Goal: Task Accomplishment & Management: Manage account settings

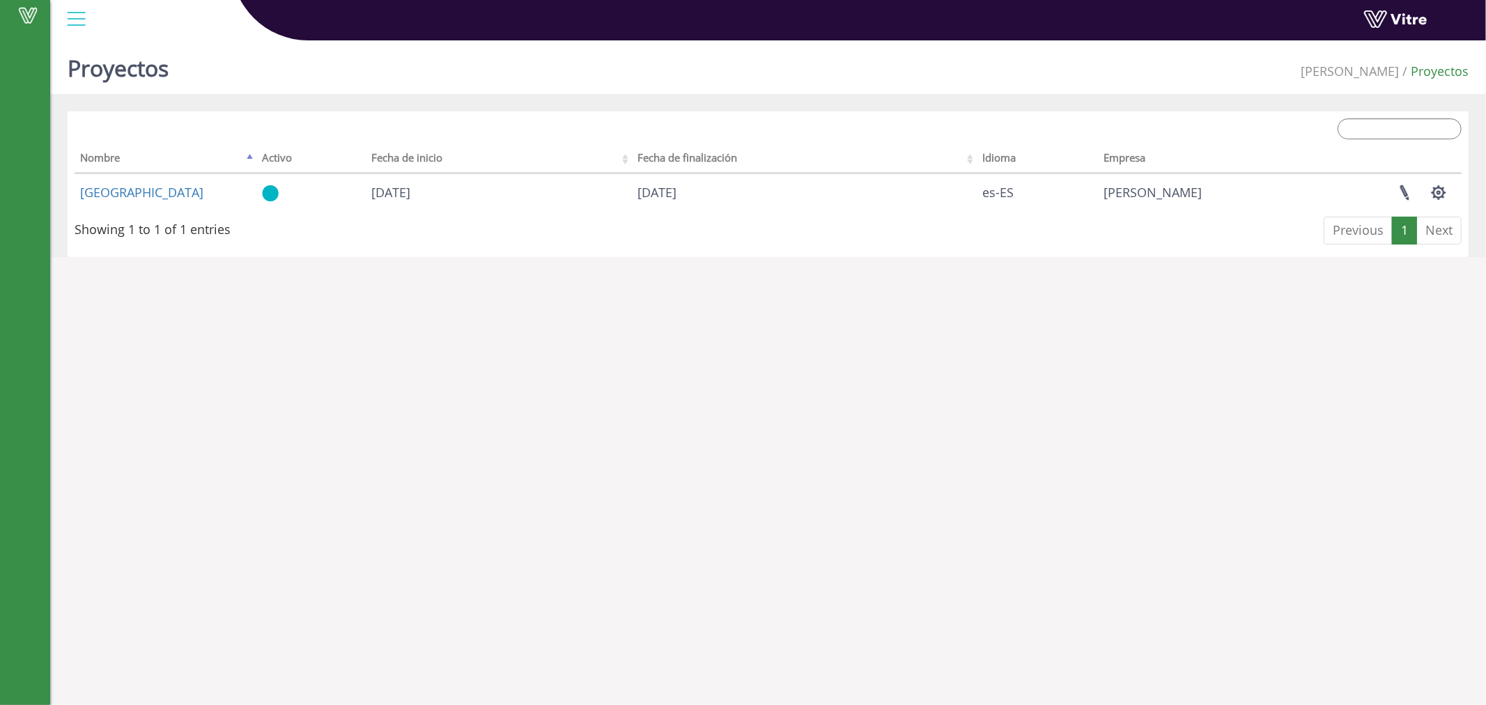
click at [78, 13] on div at bounding box center [76, 19] width 31 height 38
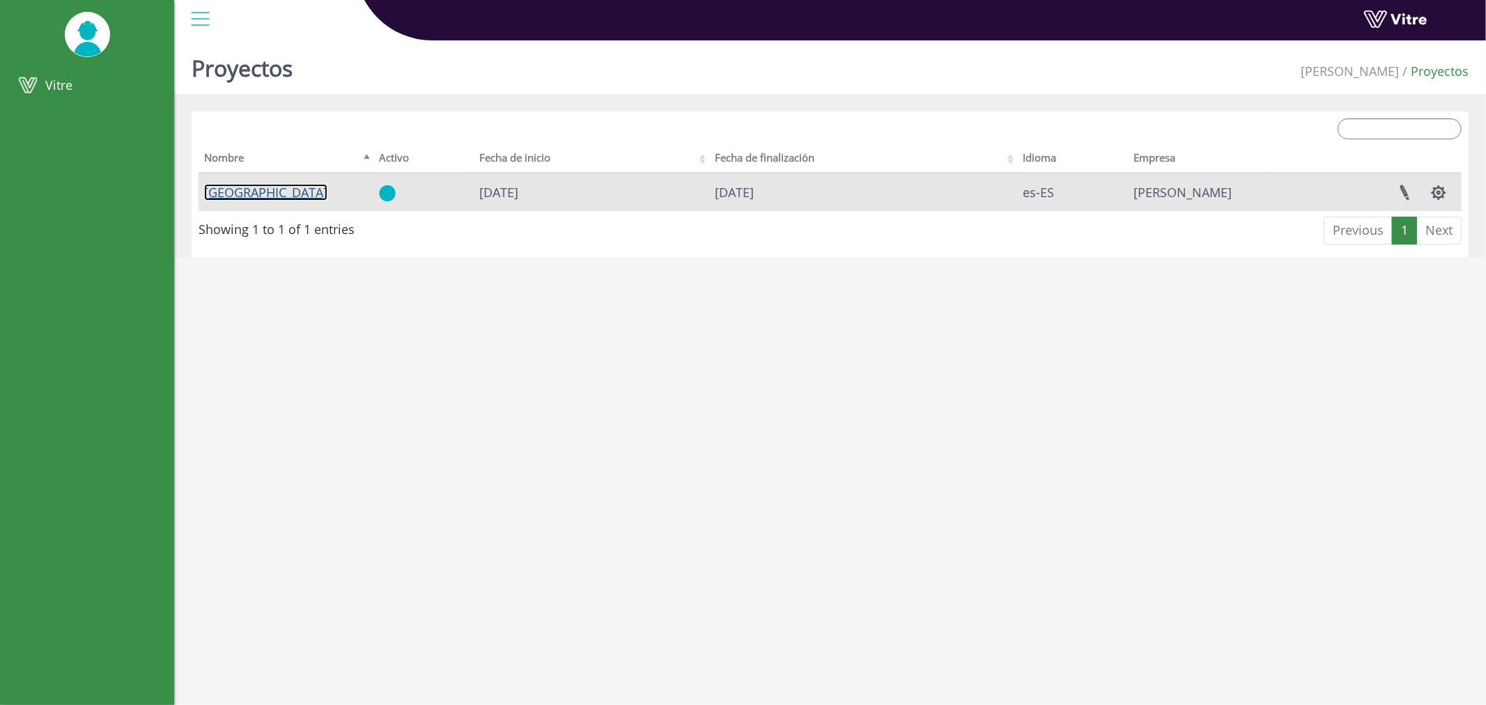
click at [229, 195] on link "[GEOGRAPHIC_DATA]" at bounding box center [265, 192] width 123 height 17
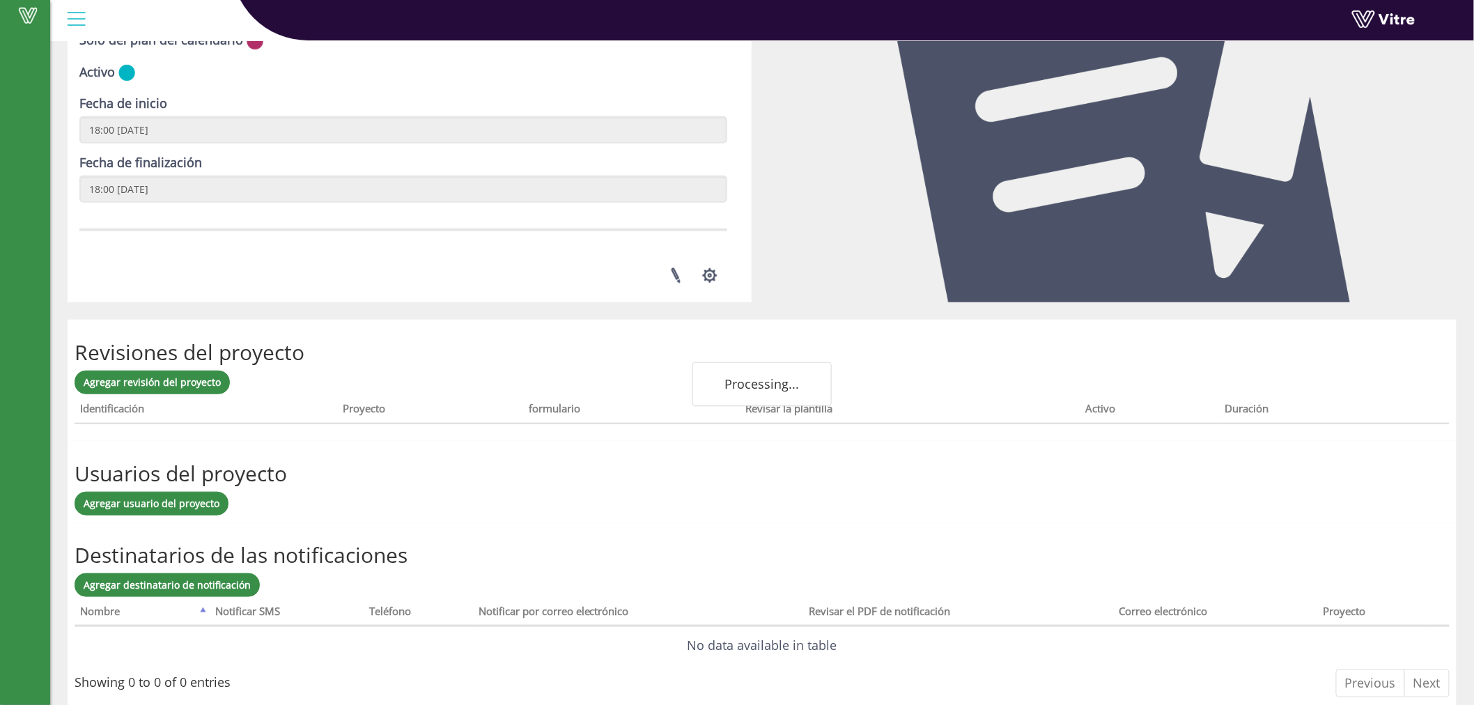
scroll to position [300, 0]
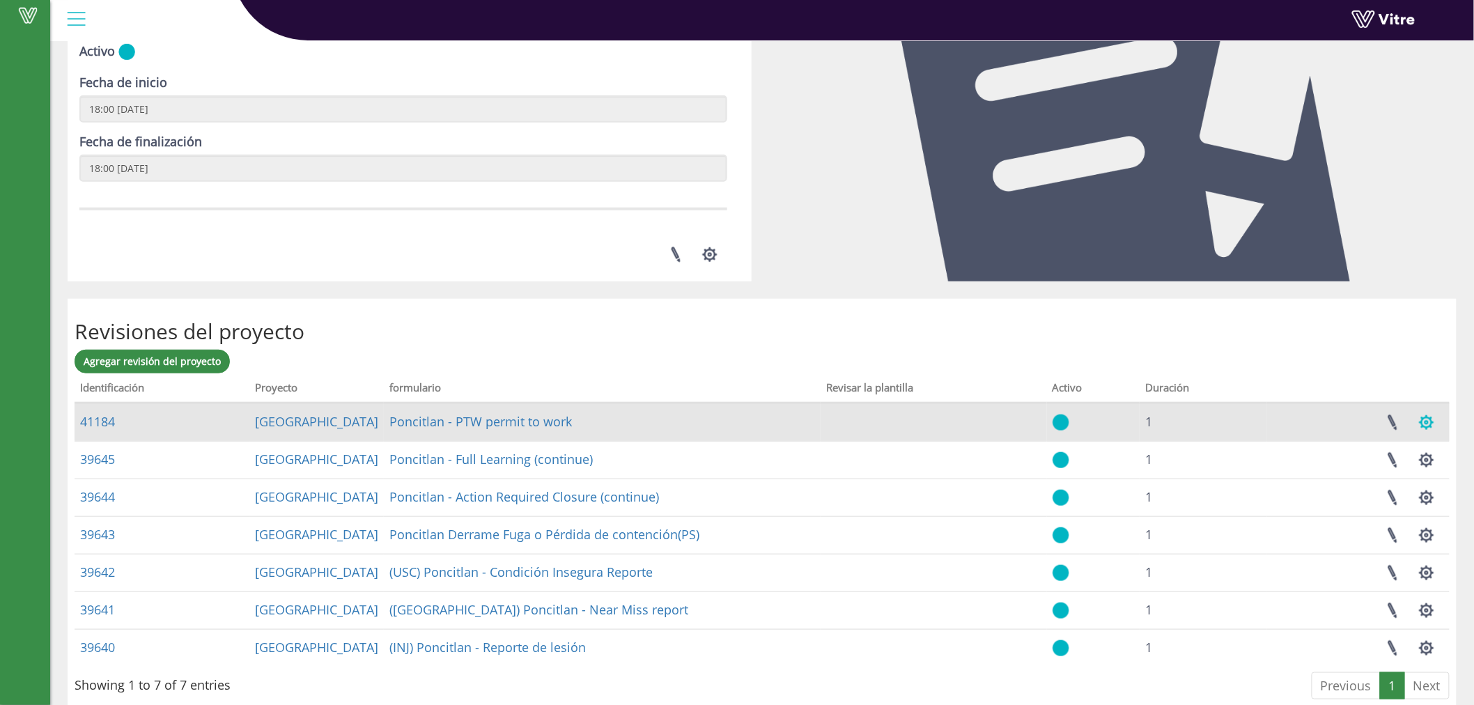
click at [1421, 415] on button "button" at bounding box center [1427, 422] width 35 height 37
click at [1407, 456] on link "Administrar configuraciones de tareas" at bounding box center [1340, 456] width 207 height 18
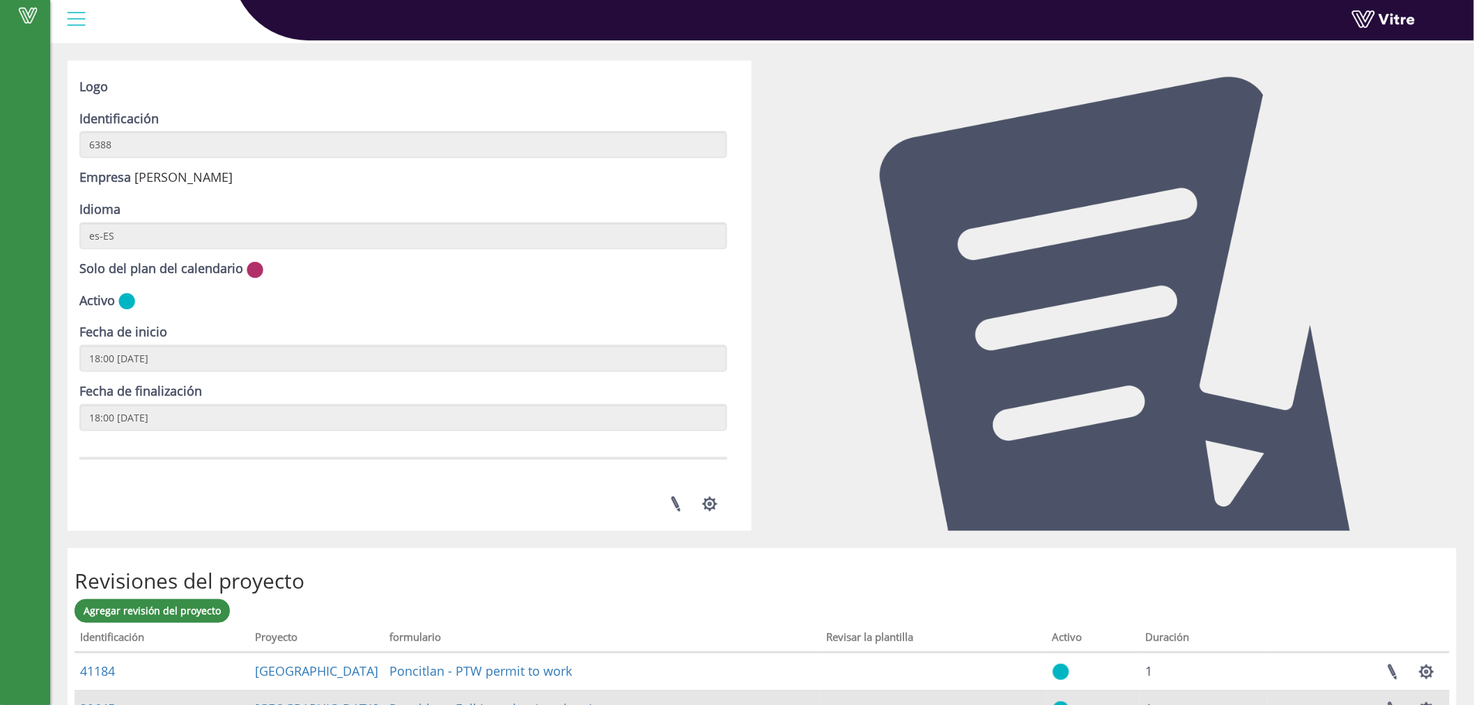
scroll to position [429, 0]
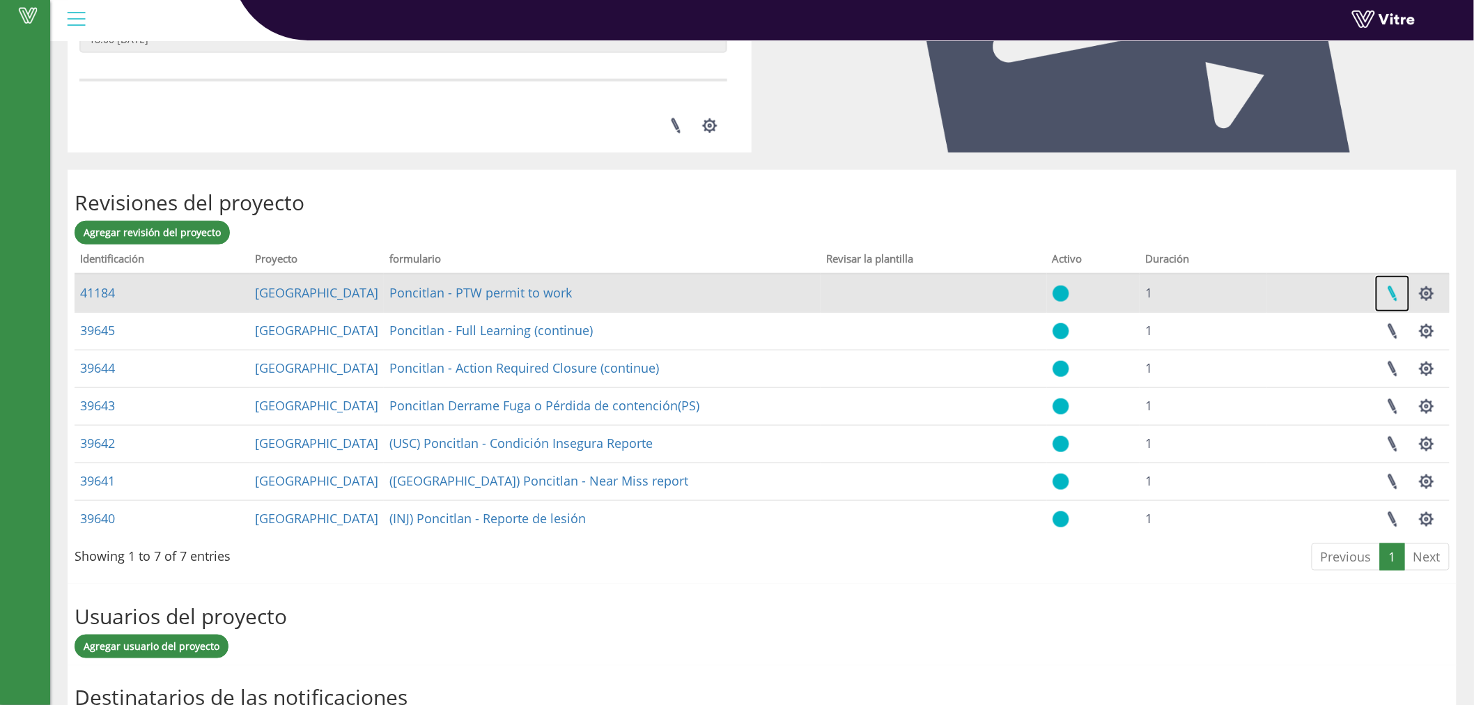
click at [1394, 294] on link at bounding box center [1392, 293] width 35 height 37
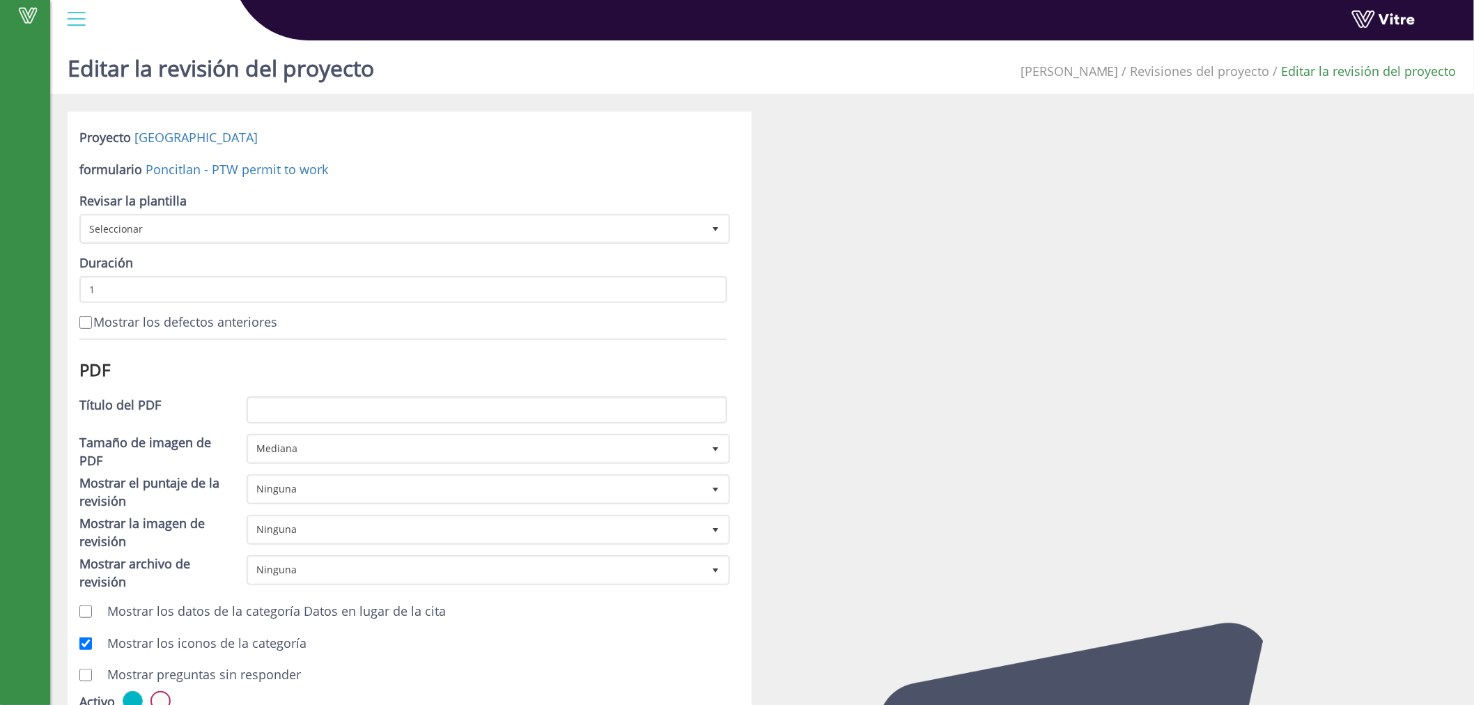
click at [75, 19] on div at bounding box center [76, 19] width 31 height 38
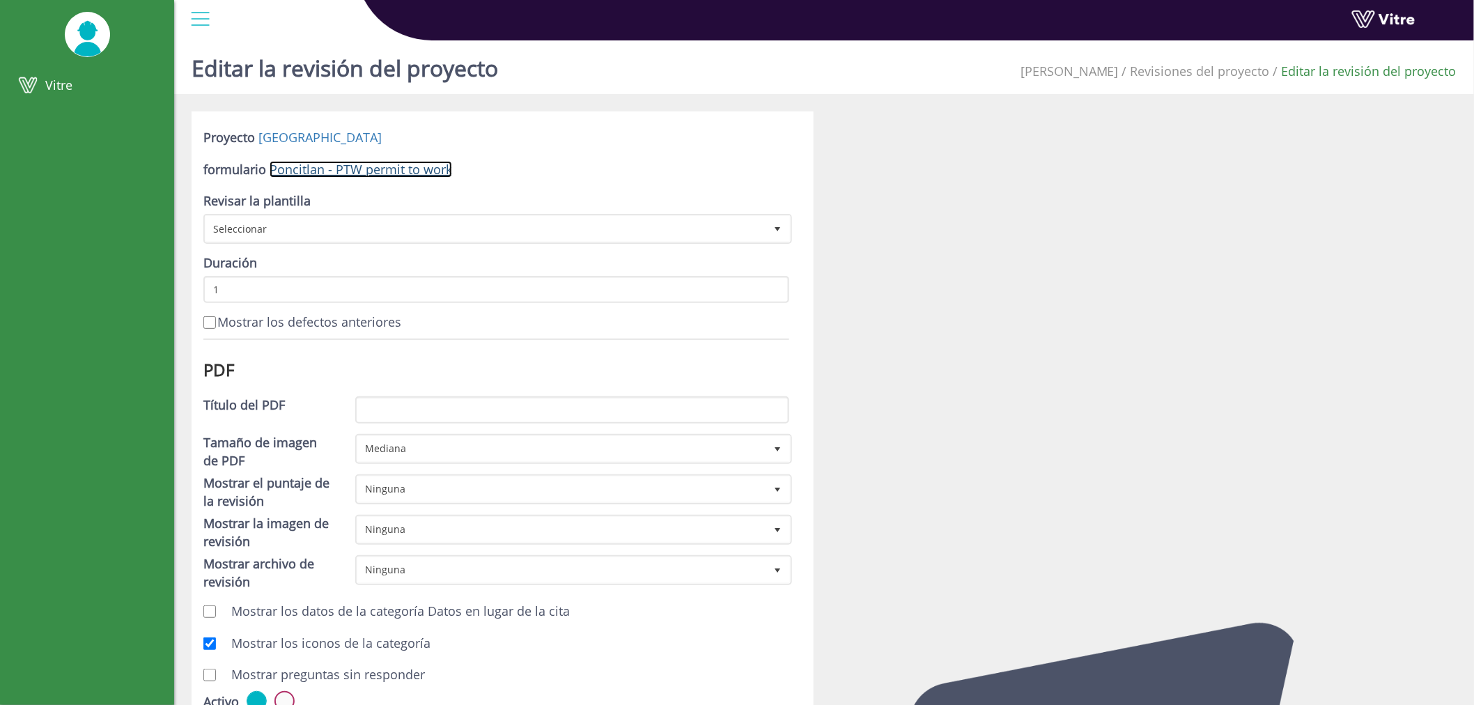
click at [330, 168] on link "Poncitlan - PTW permit to work" at bounding box center [361, 169] width 183 height 17
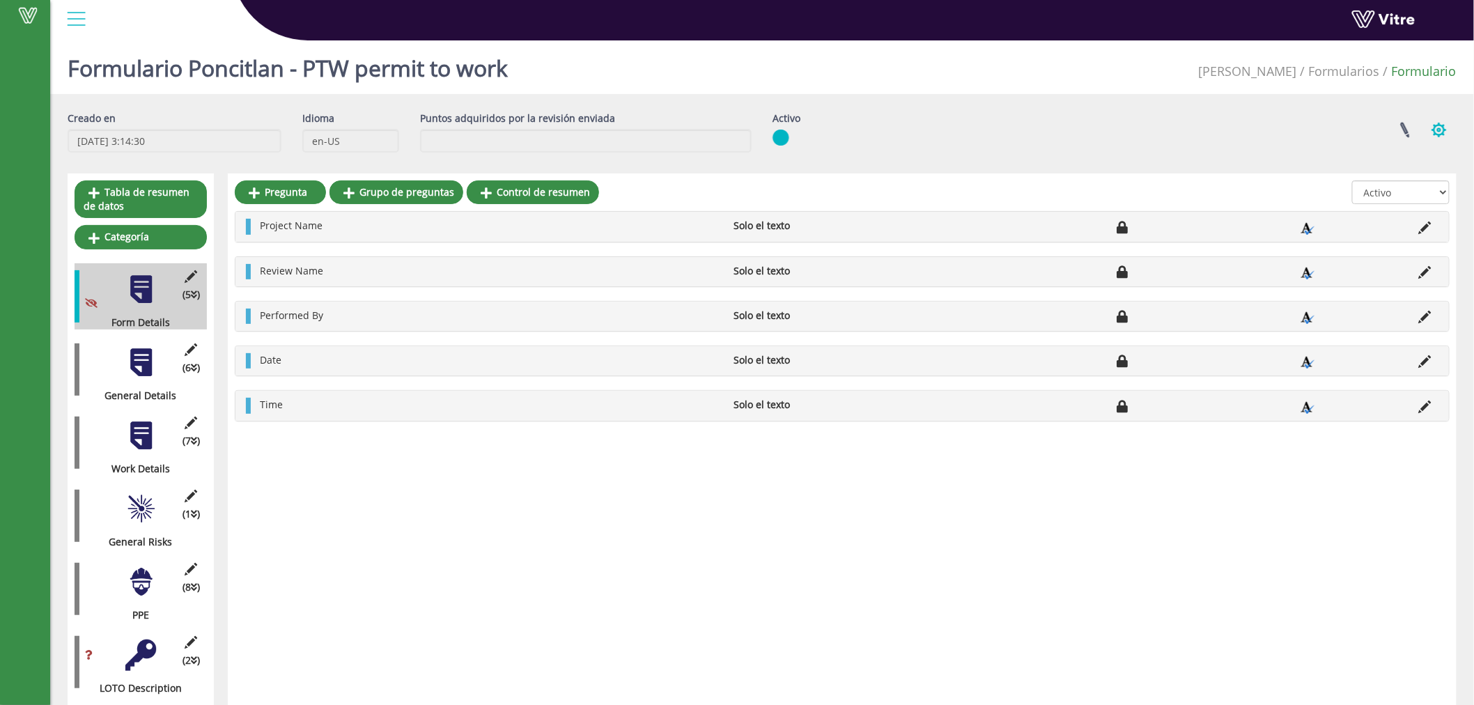
click at [1444, 125] on button "button" at bounding box center [1439, 129] width 35 height 37
click at [1384, 185] on link "Configurar los usuarios" at bounding box center [1369, 181] width 174 height 18
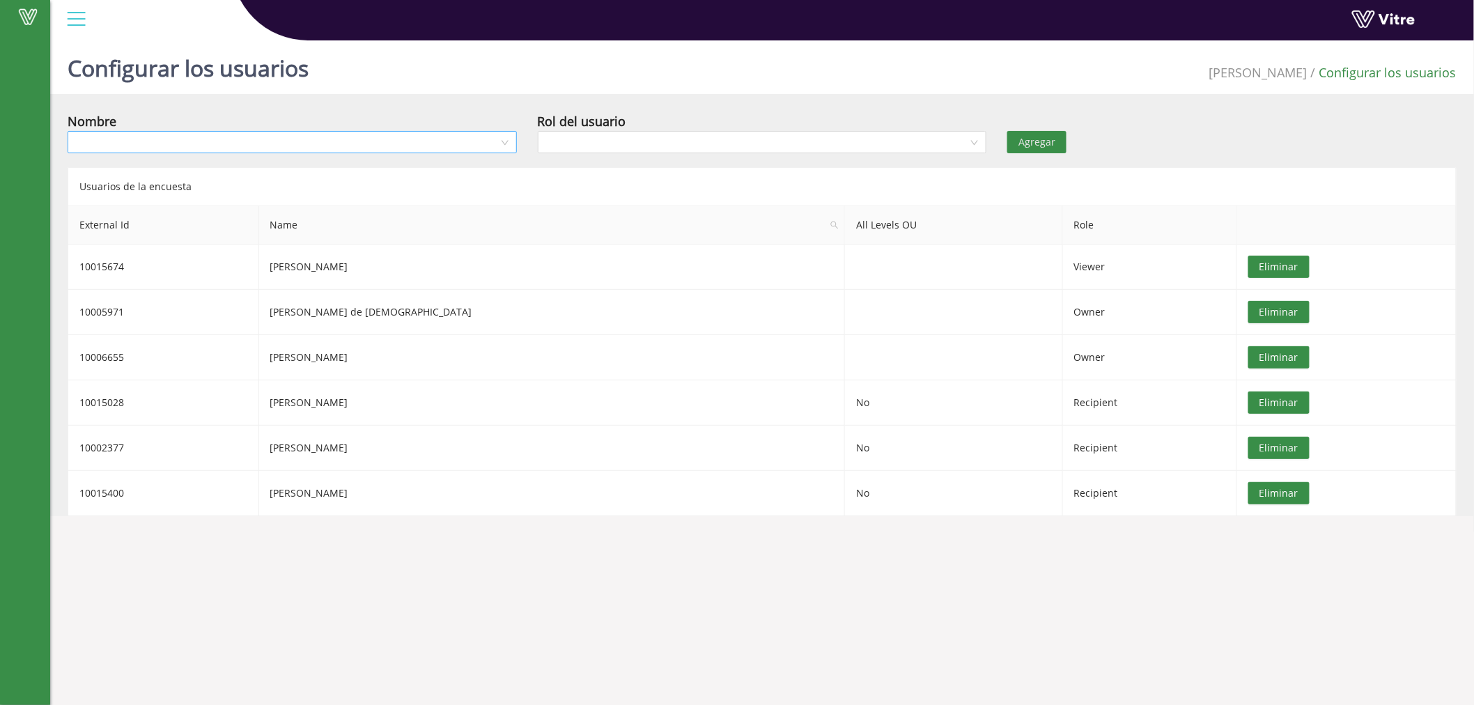
click at [189, 147] on input "search" at bounding box center [287, 142] width 423 height 21
type input "[PERSON_NAME]"
drag, startPoint x: 194, startPoint y: 164, endPoint x: 201, endPoint y: 167, distance: 7.5
click at [195, 164] on div "[PERSON_NAME]" at bounding box center [291, 169] width 433 height 15
click at [640, 142] on input "search" at bounding box center [757, 142] width 423 height 21
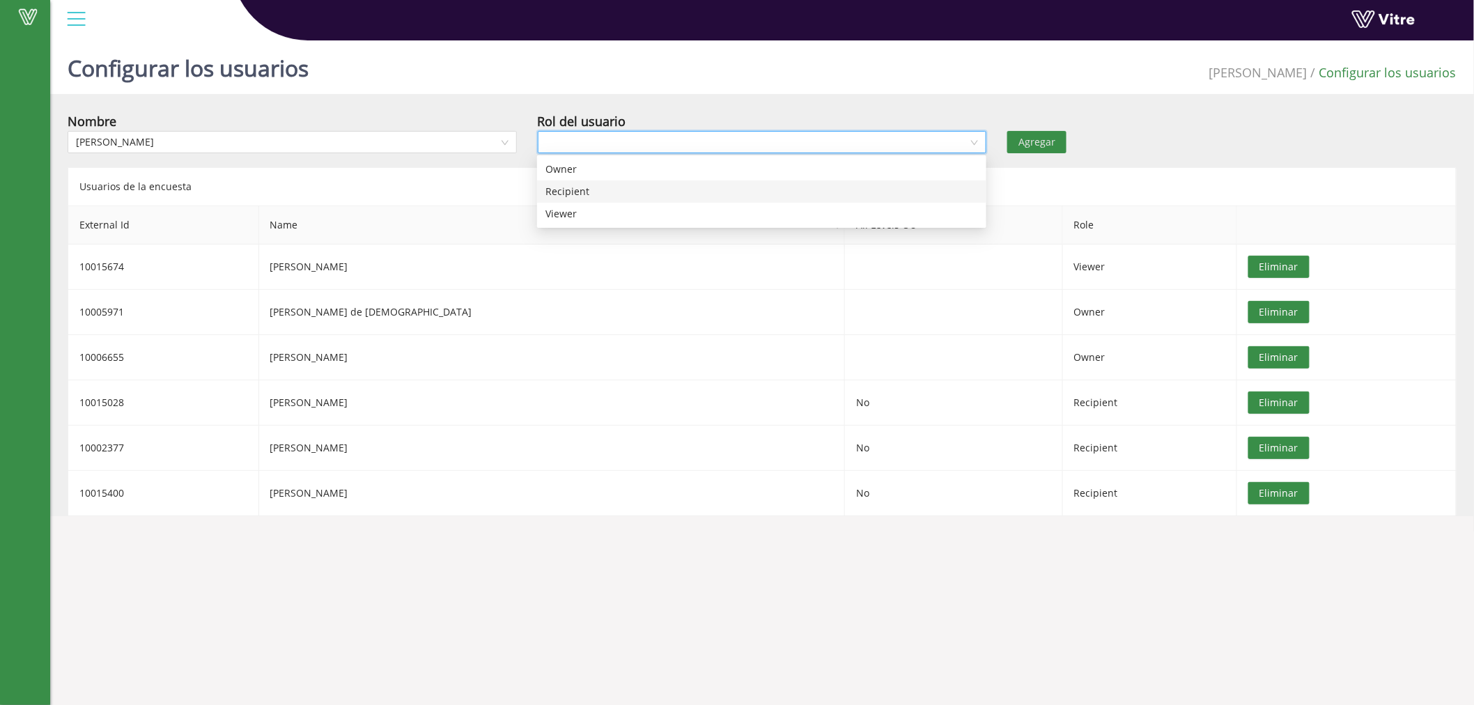
click at [594, 192] on div "Recipient" at bounding box center [762, 191] width 433 height 15
click at [1033, 142] on span "Agregar" at bounding box center [1037, 141] width 37 height 15
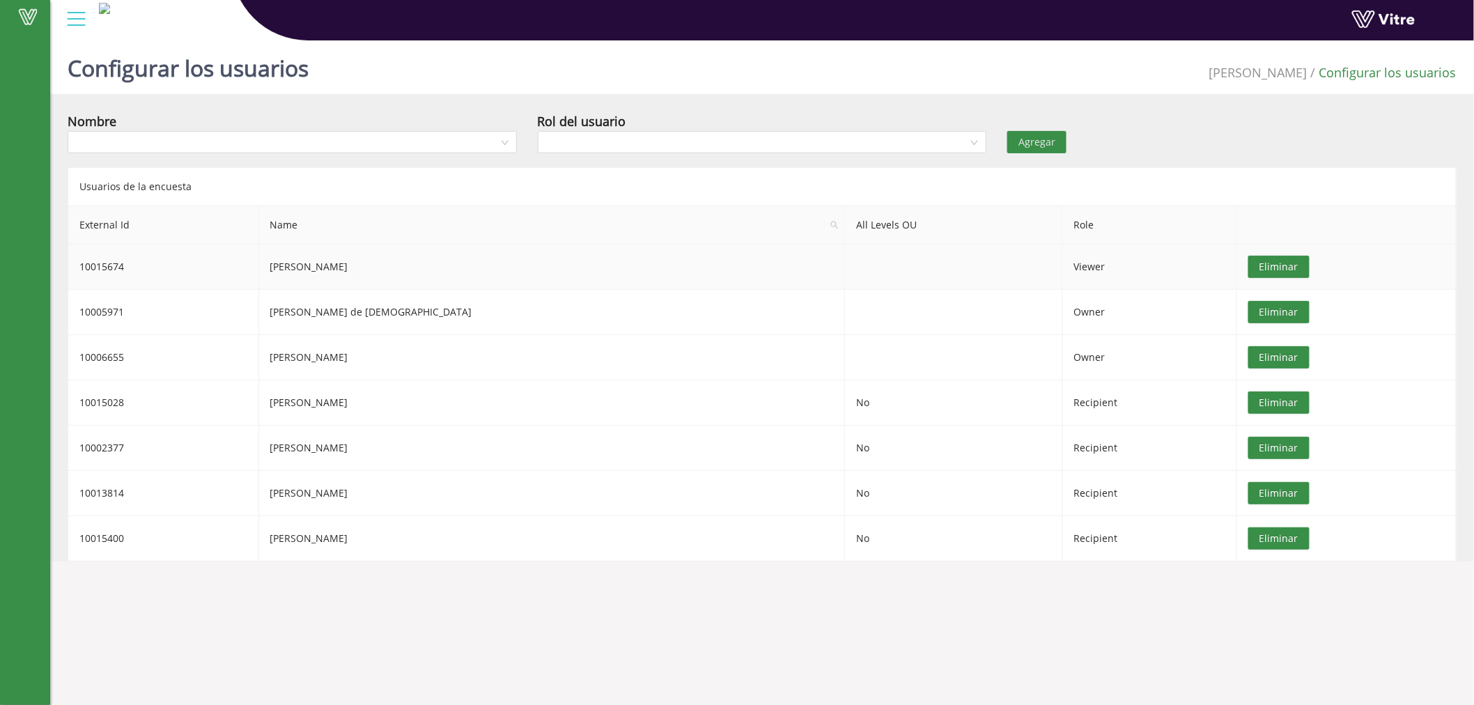
click at [1074, 265] on span "Viewer" at bounding box center [1089, 266] width 31 height 13
click at [71, 14] on div at bounding box center [76, 19] width 31 height 38
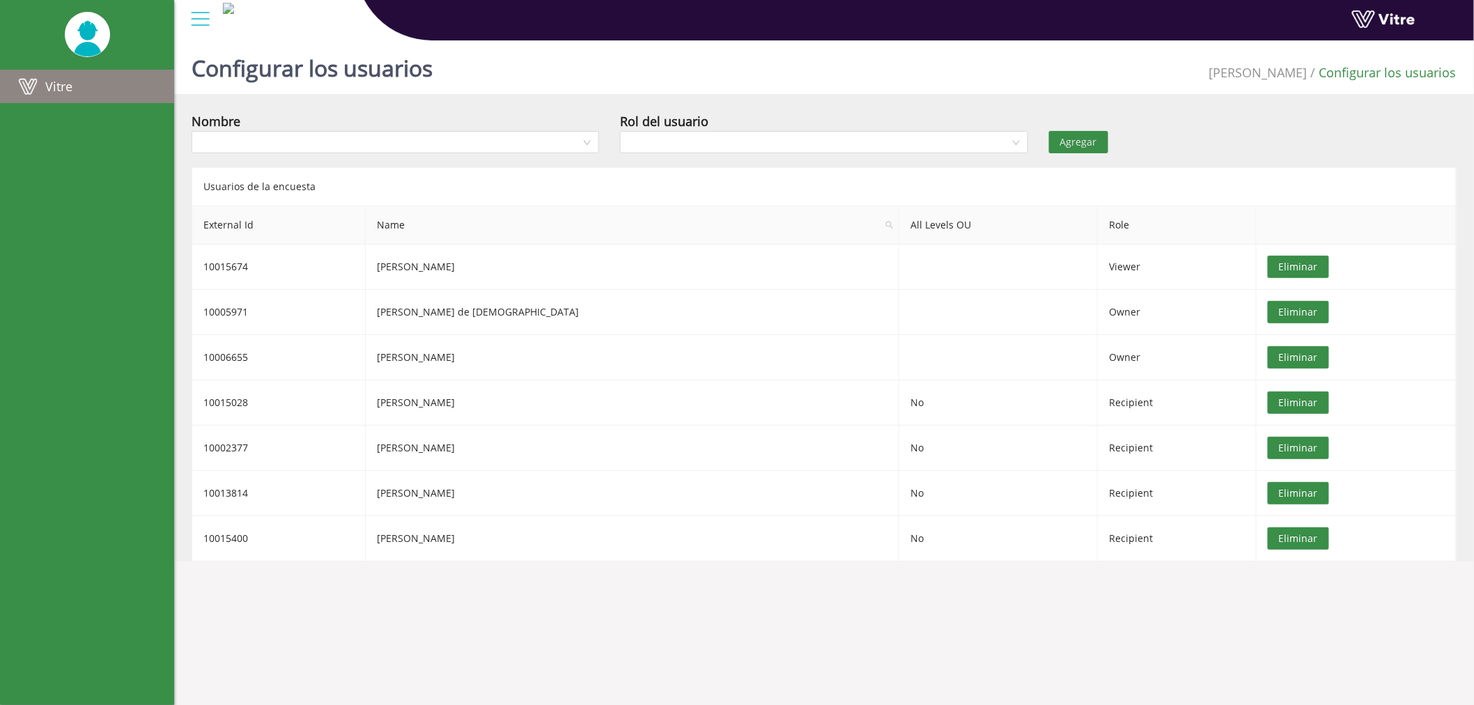
click at [42, 91] on span at bounding box center [27, 86] width 35 height 17
